Goal: Task Accomplishment & Management: Manage account settings

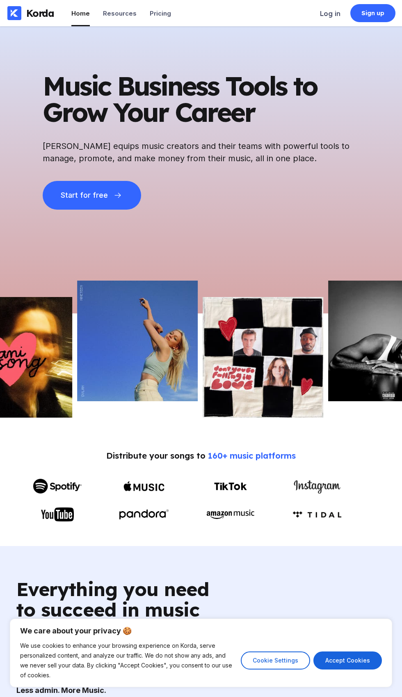
click at [329, 12] on div "Log in" at bounding box center [330, 13] width 20 height 8
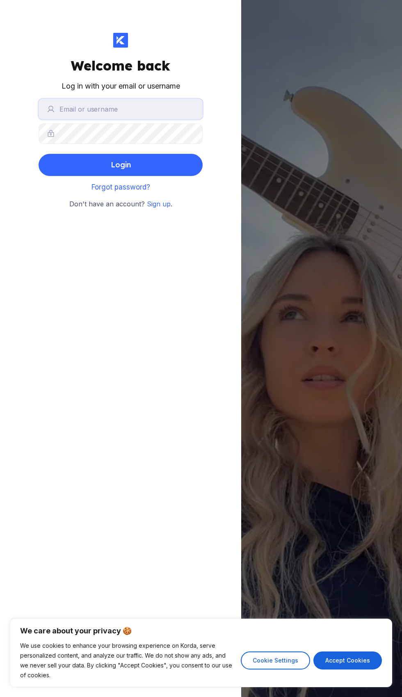
click at [162, 109] on input "text" at bounding box center [121, 109] width 164 height 20
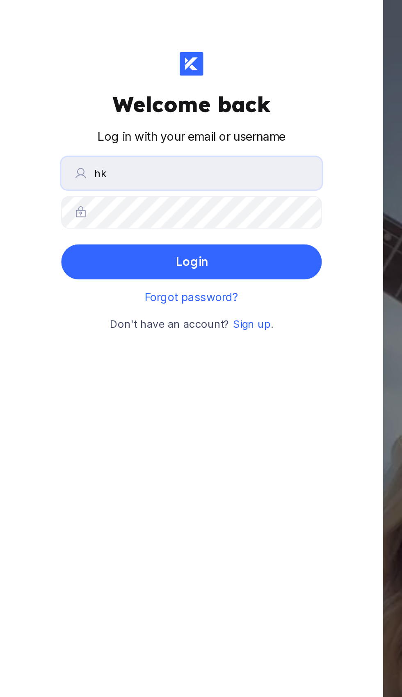
type input "[EMAIL_ADDRESS][DOMAIN_NAME]"
click at [141, 163] on button "Login" at bounding box center [121, 165] width 164 height 22
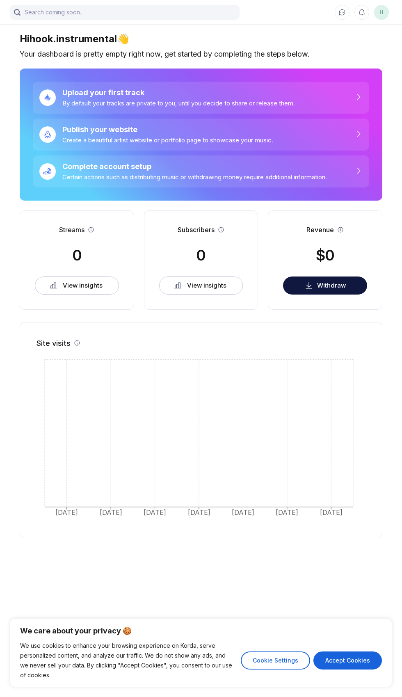
click at [383, 14] on span "H" at bounding box center [381, 12] width 15 height 15
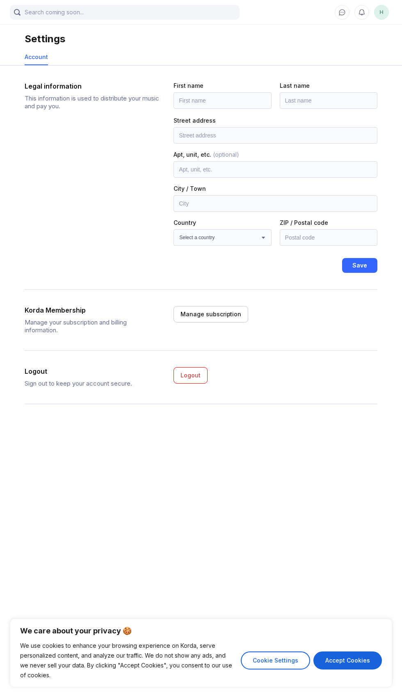
click at [341, 660] on button "Accept Cookies" at bounding box center [347, 660] width 68 height 18
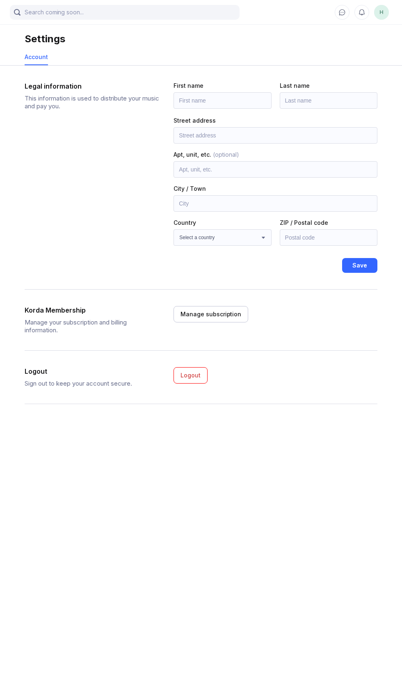
checkbox input "true"
click at [209, 313] on div "Manage subscription" at bounding box center [210, 314] width 61 height 8
